Goal: Transaction & Acquisition: Purchase product/service

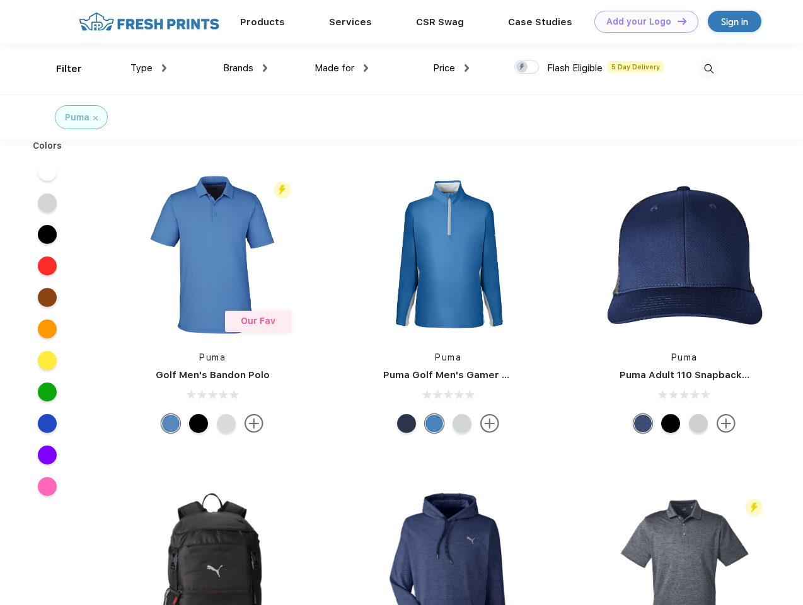
click at [642, 21] on link "Add your Logo Design Tool" at bounding box center [646, 22] width 104 height 22
click at [0, 0] on div "Design Tool" at bounding box center [0, 0] width 0 height 0
click at [676, 21] on link "Add your Logo Design Tool" at bounding box center [646, 22] width 104 height 22
click at [61, 69] on div "Filter" at bounding box center [69, 69] width 26 height 14
click at [149, 68] on span "Type" at bounding box center [141, 67] width 22 height 11
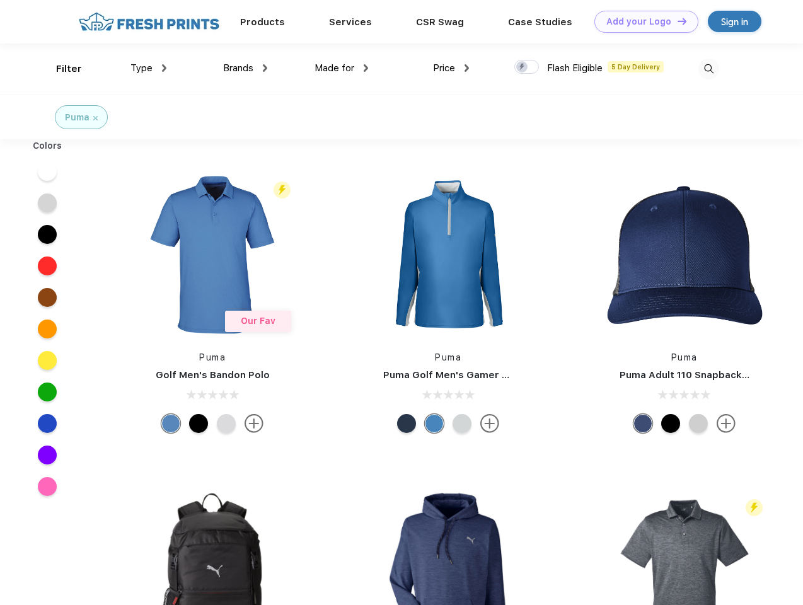
click at [245, 68] on span "Brands" at bounding box center [238, 67] width 30 height 11
click at [342, 68] on span "Made for" at bounding box center [334, 67] width 40 height 11
click at [451, 68] on span "Price" at bounding box center [444, 67] width 22 height 11
click at [527, 67] on div at bounding box center [526, 67] width 25 height 14
click at [522, 67] on input "checkbox" at bounding box center [518, 63] width 8 height 8
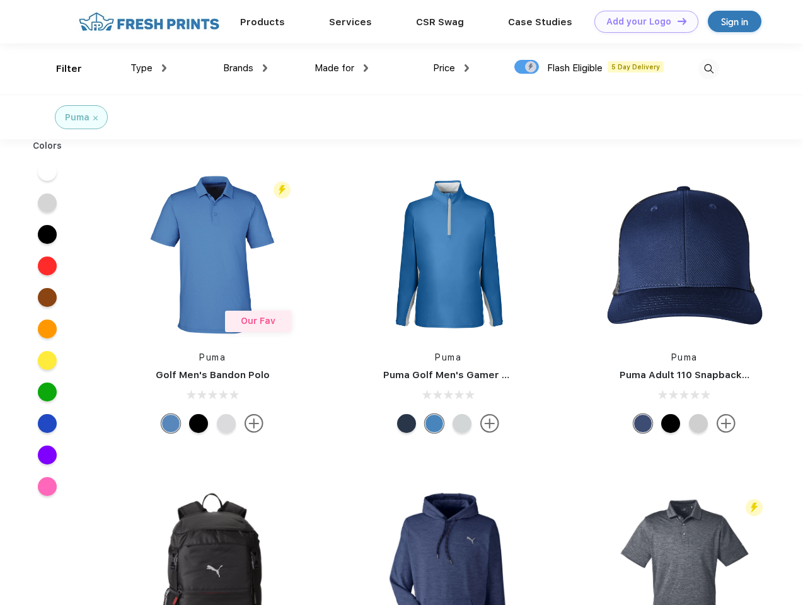
click at [708, 69] on img at bounding box center [708, 69] width 21 height 21
